Goal: Transaction & Acquisition: Purchase product/service

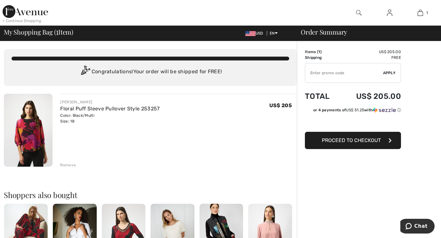
click at [363, 144] on button "Proceed to Checkout" at bounding box center [353, 140] width 96 height 17
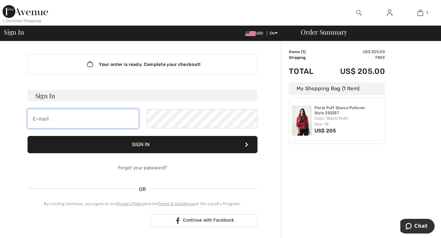
click at [115, 120] on input "email" at bounding box center [83, 118] width 111 height 19
type input "mary_janeh@yahoo.com"
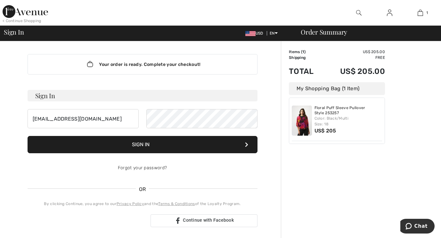
click at [162, 149] on button "Sign In" at bounding box center [143, 144] width 230 height 17
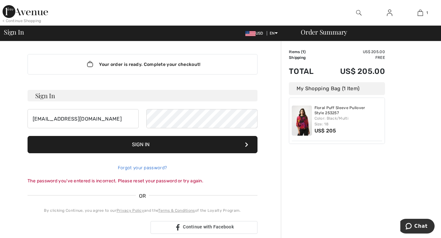
click at [144, 167] on link "Forgot your password?" at bounding box center [142, 167] width 49 height 5
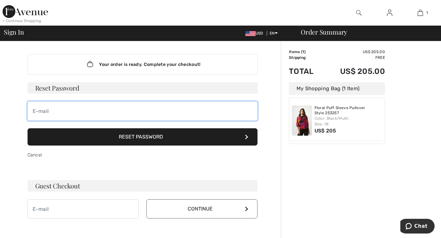
click at [151, 109] on input "email" at bounding box center [143, 110] width 230 height 19
type input "mary_janeh@yahoo.com"
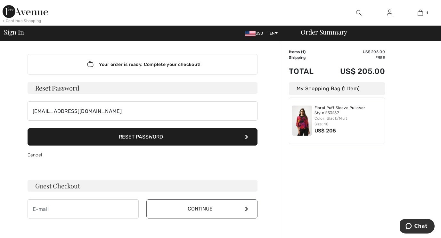
click at [164, 139] on button "Reset Password" at bounding box center [143, 136] width 230 height 17
click at [163, 140] on button "Reset Password" at bounding box center [143, 136] width 230 height 17
click at [182, 187] on h3 "Guest Checkout" at bounding box center [143, 186] width 230 height 12
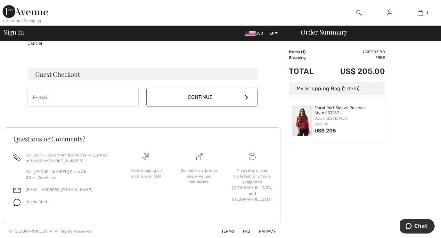
scroll to position [113, 0]
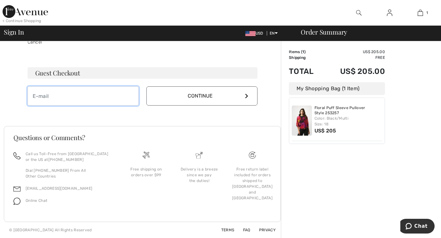
click at [66, 101] on input "email" at bounding box center [83, 95] width 111 height 19
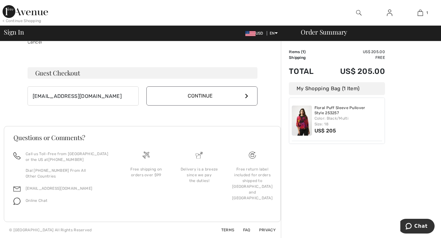
click at [238, 96] on button "Continue" at bounding box center [201, 95] width 111 height 19
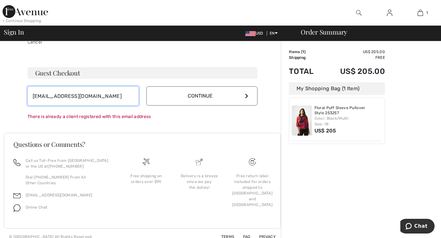
click at [103, 94] on input "mary_janeh@yahoo.com" at bounding box center [83, 95] width 111 height 19
type input "m"
type input "[EMAIL_ADDRESS][DOMAIN_NAME]"
click at [246, 95] on icon at bounding box center [246, 95] width 3 height 5
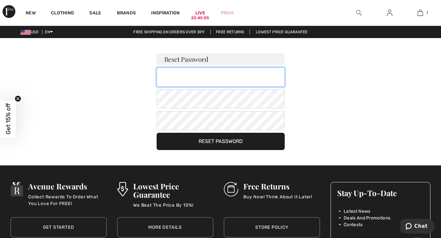
click at [203, 76] on input "email" at bounding box center [220, 77] width 128 height 19
type input "mary_janeh@yahoo.com"
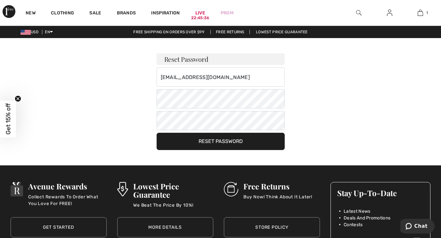
click at [104, 146] on div "Reset Password mary_janeh@yahoo.com Your password must: include both lower and …" at bounding box center [220, 94] width 441 height 112
click at [215, 142] on button "Reset Password" at bounding box center [220, 141] width 128 height 17
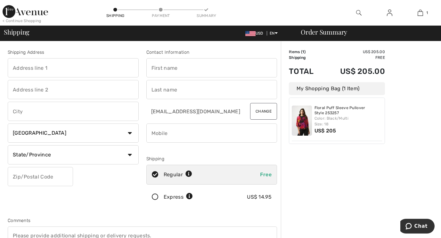
click at [186, 72] on input "text" at bounding box center [211, 67] width 131 height 19
type input "Mary"
click at [118, 96] on input "text" at bounding box center [73, 89] width 131 height 19
click at [178, 91] on input "text" at bounding box center [211, 89] width 131 height 19
type input "Hamilton"
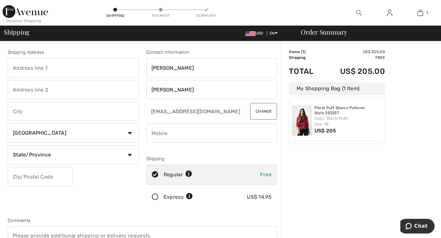
click at [122, 115] on input "text" at bounding box center [73, 111] width 131 height 19
type input "Corpus Christi"
type input "6066 Lost Creek Drive"
select select "US"
select select "TX"
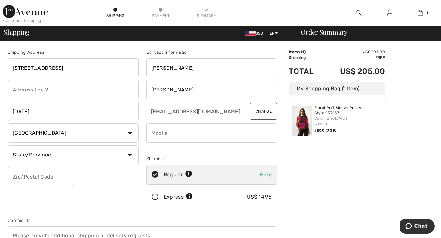
type input "78413"
type input "3618345000"
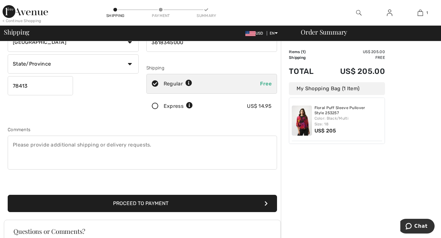
scroll to position [95, 0]
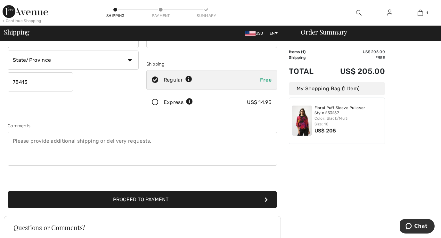
click at [223, 200] on button "Proceed to Payment" at bounding box center [142, 199] width 269 height 17
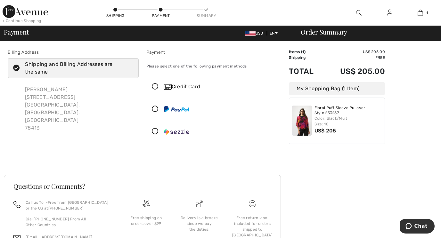
click at [154, 84] on icon at bounding box center [155, 87] width 17 height 7
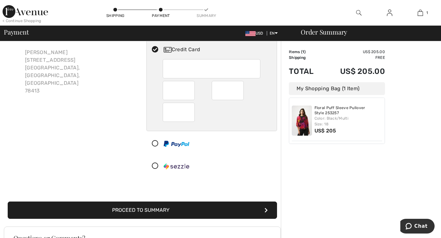
scroll to position [37, 0]
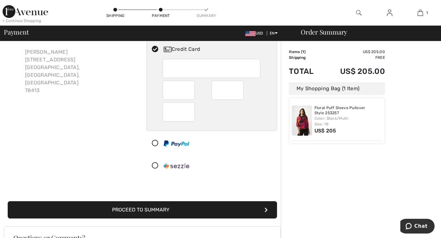
click at [250, 211] on button "Proceed to Summary" at bounding box center [142, 209] width 269 height 17
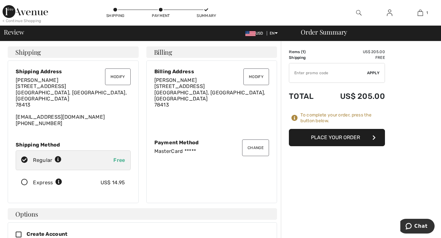
click at [339, 138] on button "Place Your Order" at bounding box center [337, 137] width 96 height 17
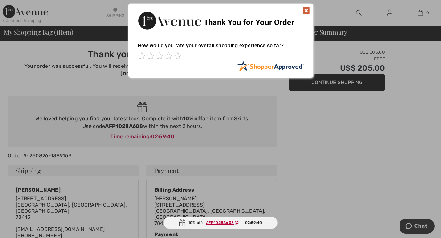
click at [305, 10] on img at bounding box center [306, 11] width 8 height 8
